Goal: Transaction & Acquisition: Purchase product/service

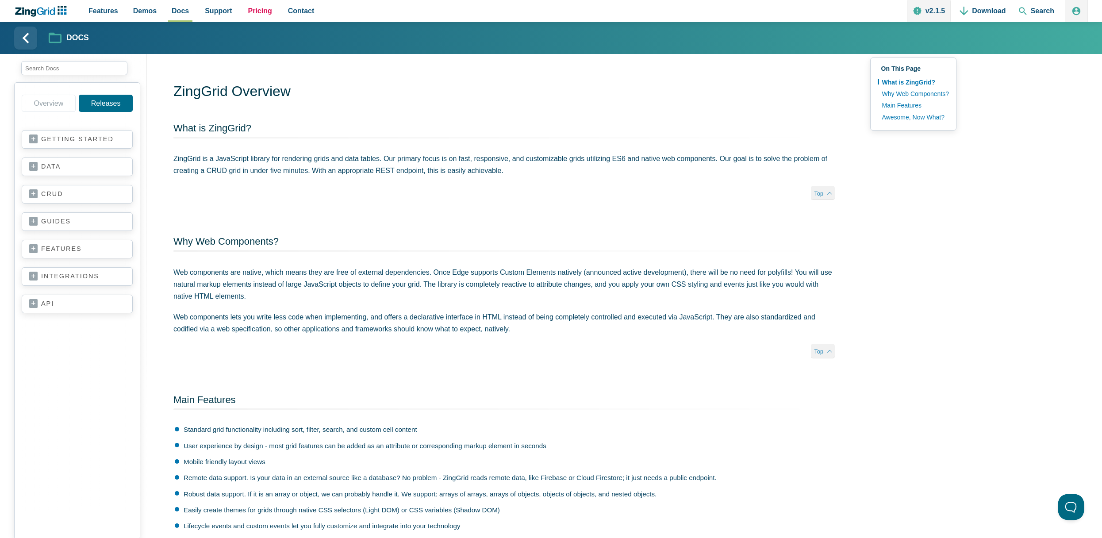
click at [258, 17] on link "Pricing" at bounding box center [260, 11] width 31 height 22
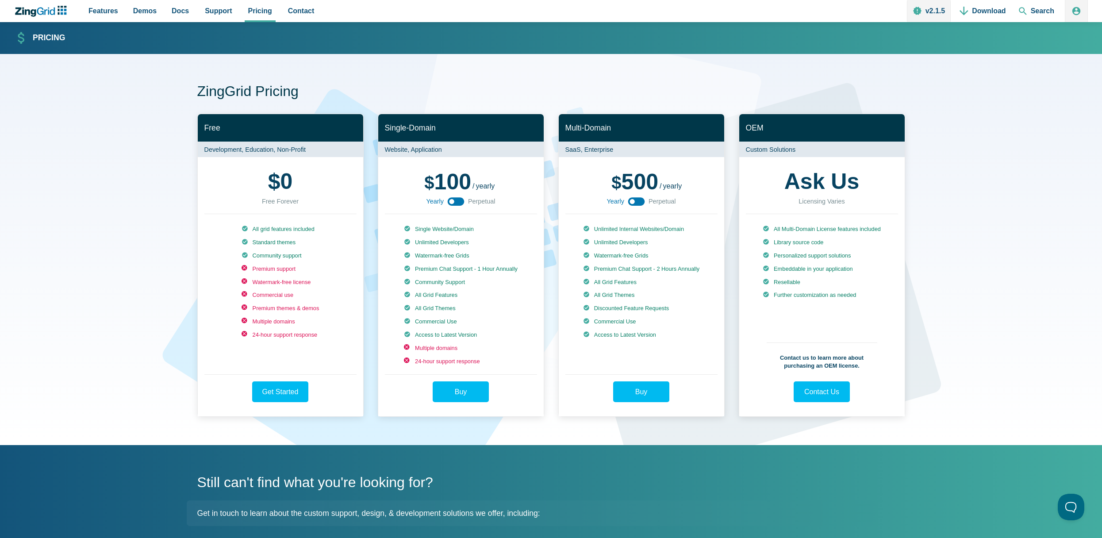
click at [631, 203] on icon "App Content" at bounding box center [636, 201] width 20 height 20
click at [668, 187] on span "perpetual" at bounding box center [673, 186] width 30 height 8
copy span "perpetual"
click at [520, 92] on h1 "ZingGrid Pricing" at bounding box center [551, 92] width 708 height 20
